Goal: Task Accomplishment & Management: Complete application form

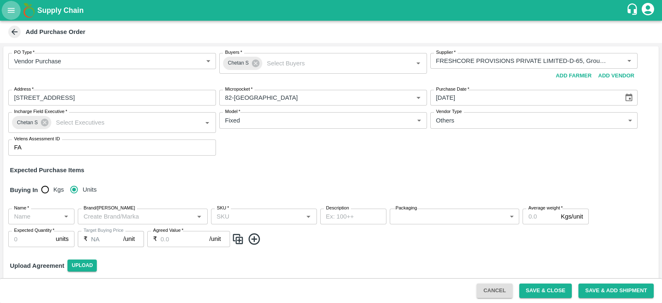
click at [8, 12] on icon "open drawer" at bounding box center [11, 10] width 7 height 5
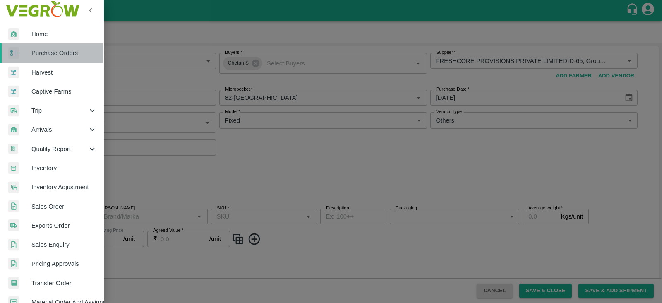
click at [48, 53] on span "Purchase Orders" at bounding box center [63, 52] width 65 height 9
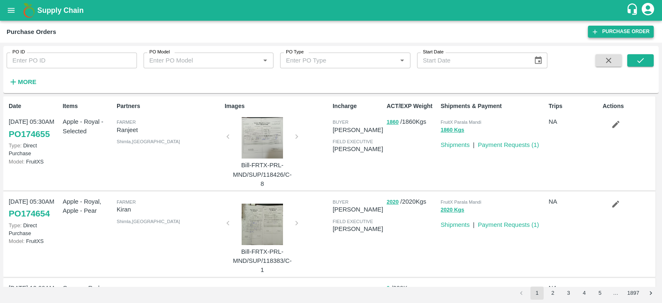
click at [607, 29] on link "Purchase Order" at bounding box center [621, 32] width 66 height 12
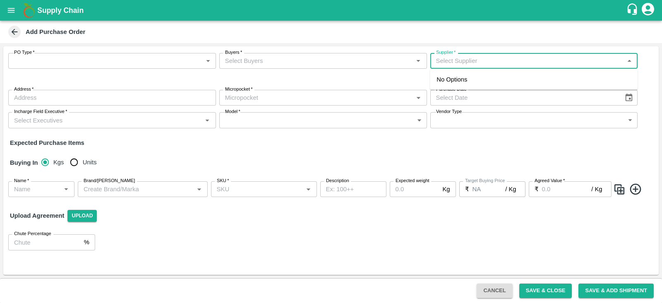
click at [482, 58] on input "Supplier   *" at bounding box center [527, 60] width 189 height 11
type input "g"
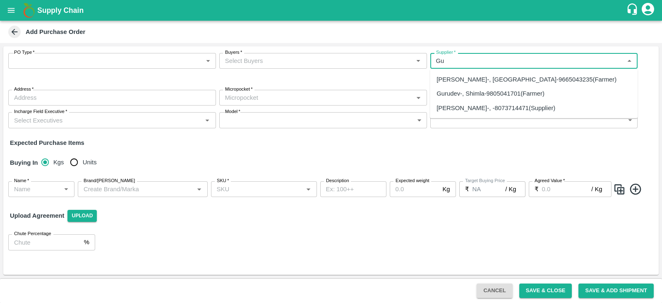
type input "G"
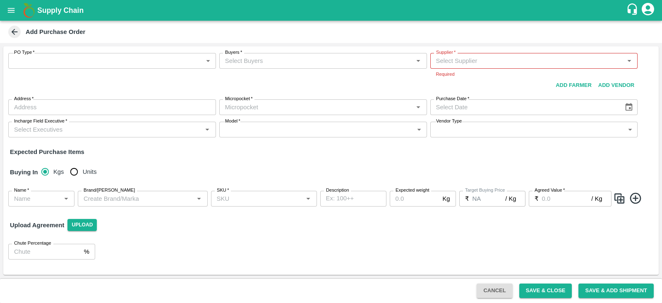
click at [277, 148] on div "PO Type   * ​ PO Type Buyers   * Buyers   * Supplier   * Supplier   * Required …" at bounding box center [330, 160] width 655 height 228
